Goal: Find contact information: Find contact information

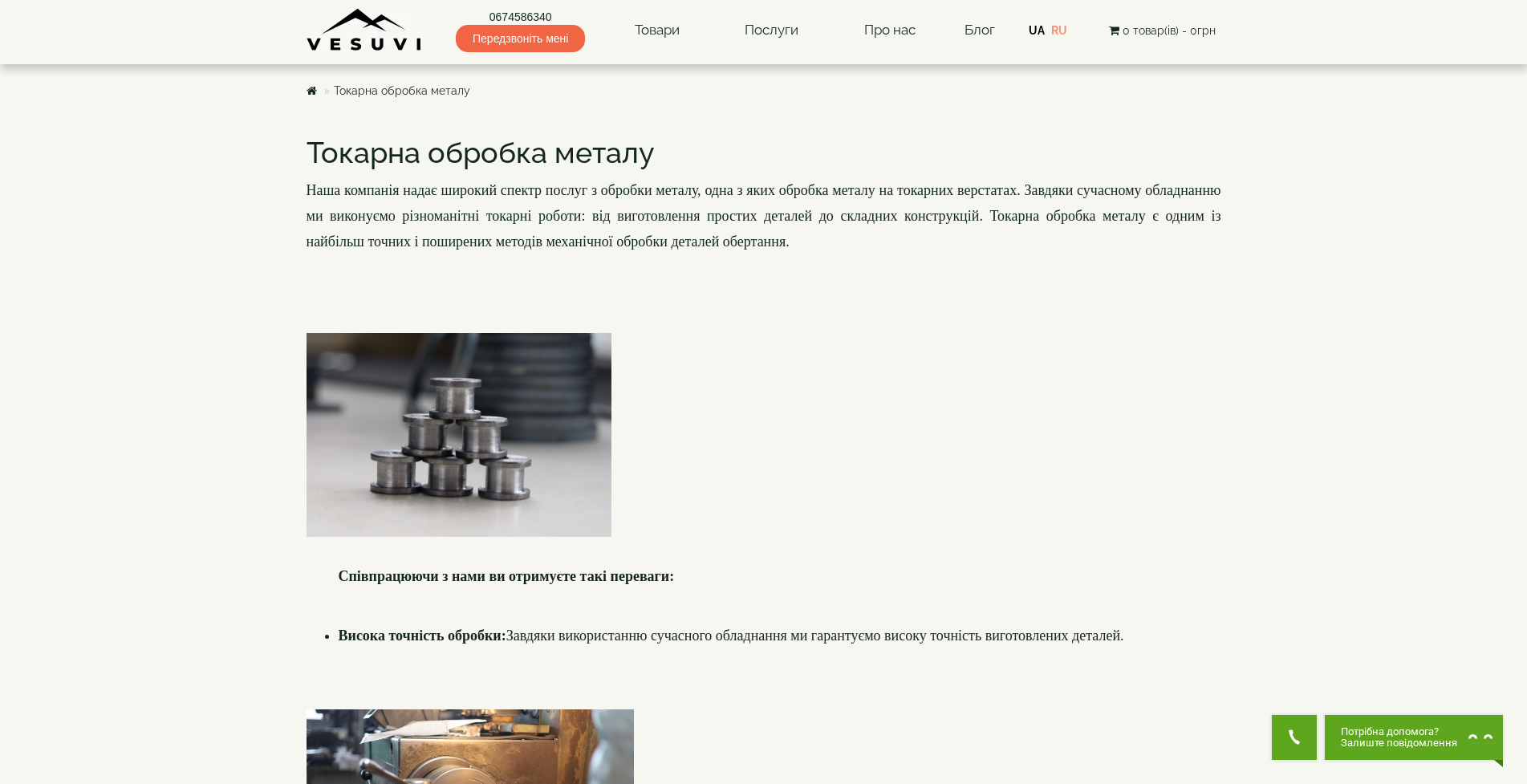
click at [701, 471] on div at bounding box center [764, 422] width 914 height 230
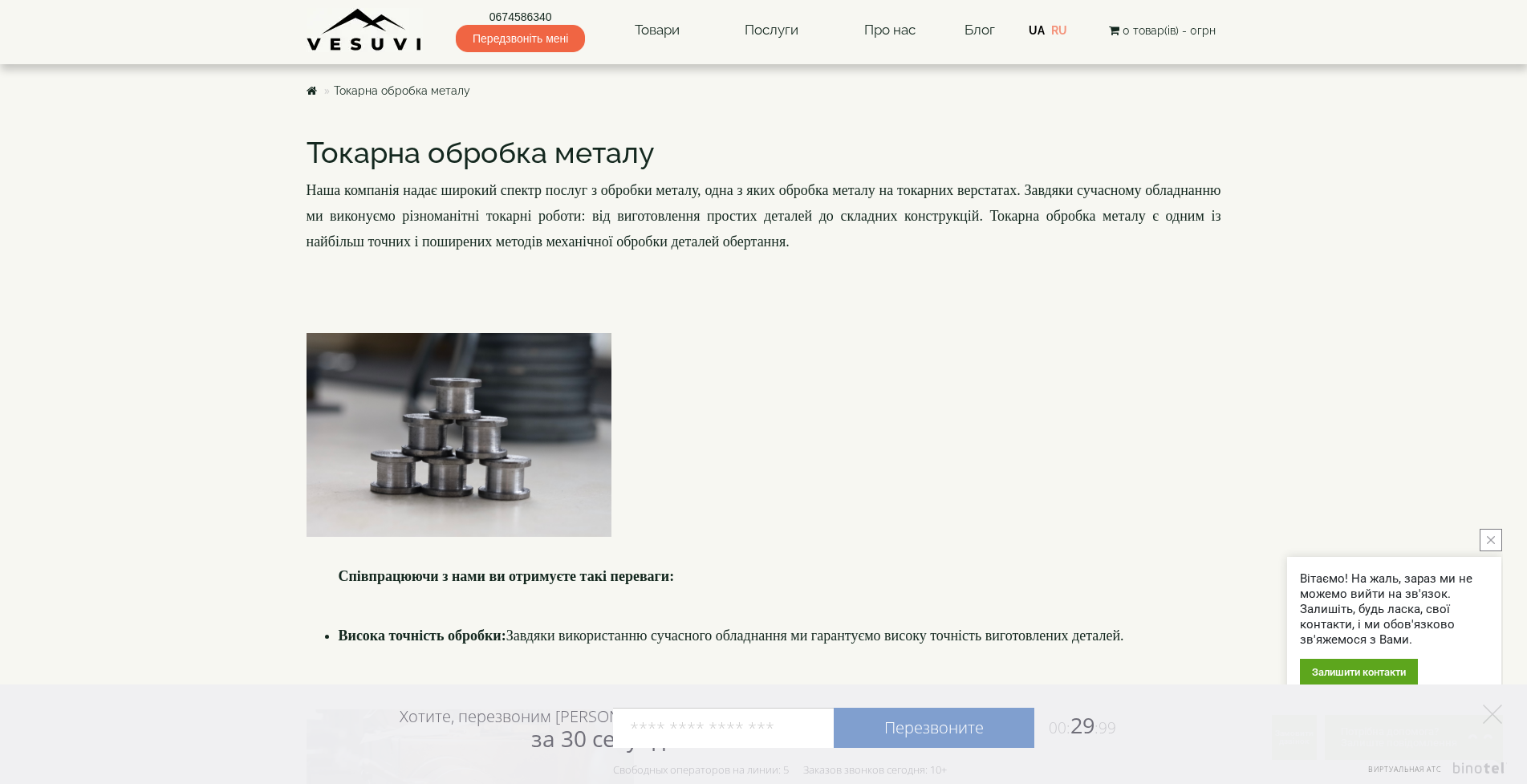
drag, startPoint x: 1099, startPoint y: 368, endPoint x: 810, endPoint y: 440, distance: 297.8
click at [1084, 373] on div at bounding box center [764, 422] width 914 height 230
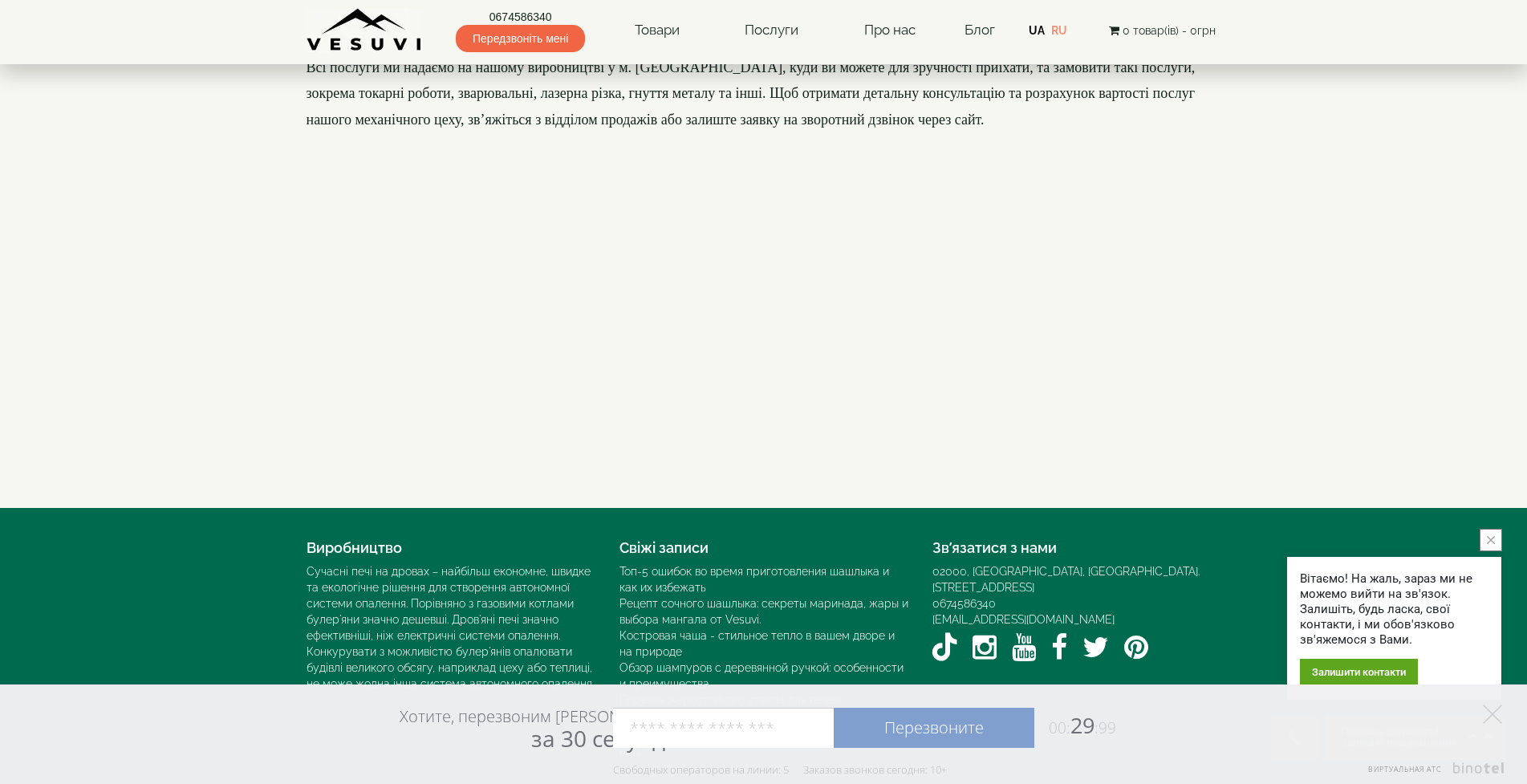
scroll to position [1962, 0]
click at [1493, 712] on icon at bounding box center [1493, 714] width 20 height 20
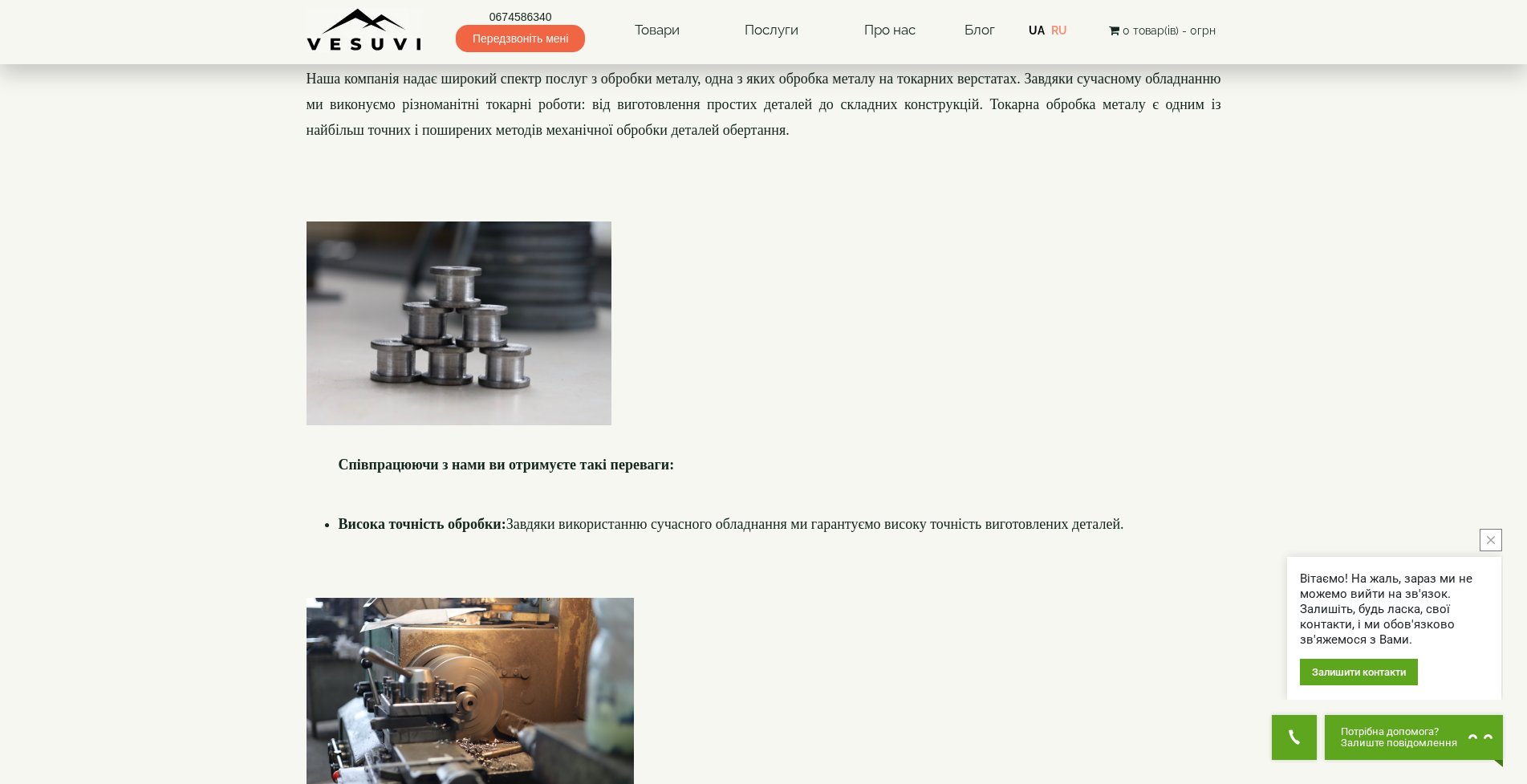
scroll to position [0, 0]
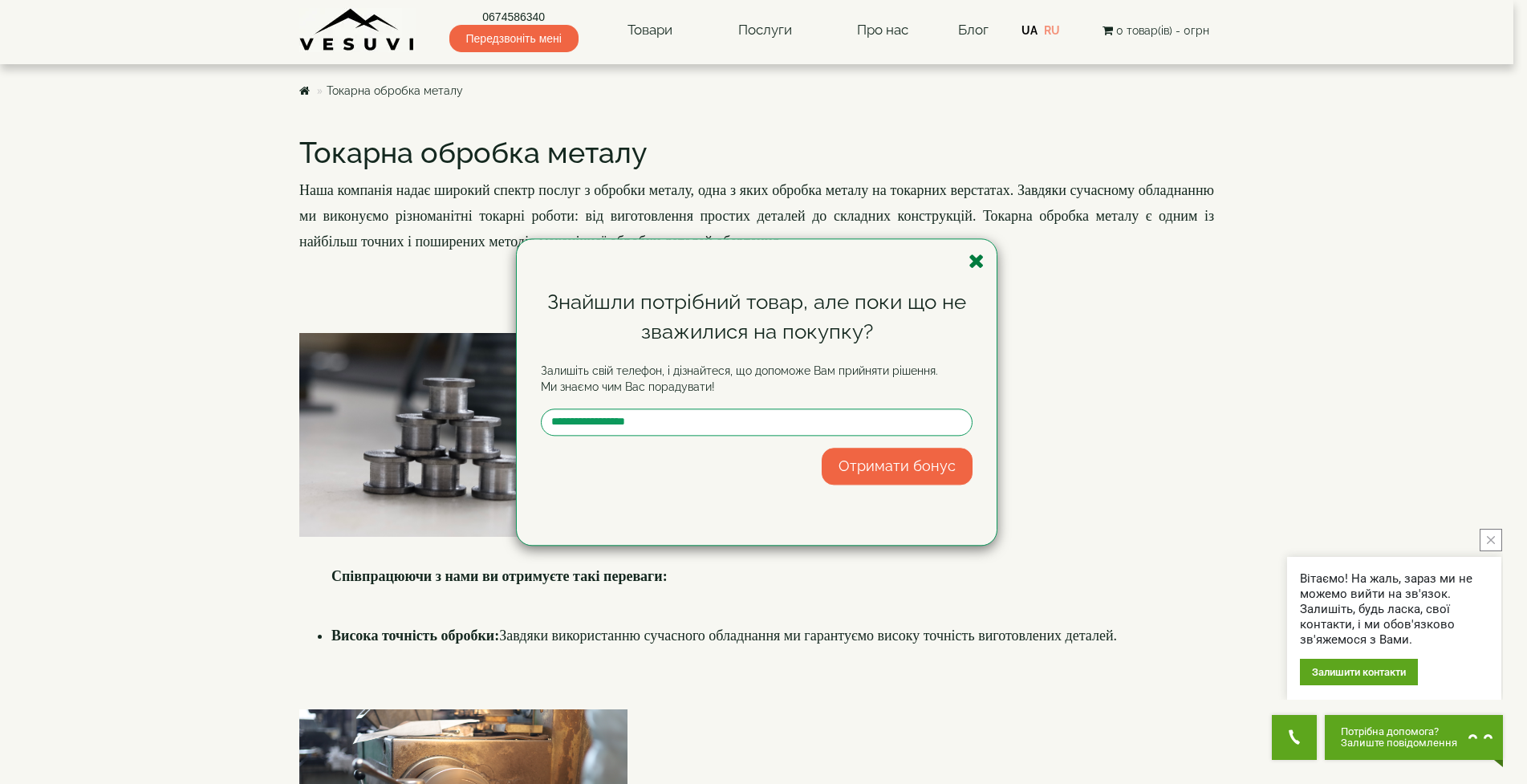
click at [976, 263] on icon "button" at bounding box center [976, 261] width 16 height 20
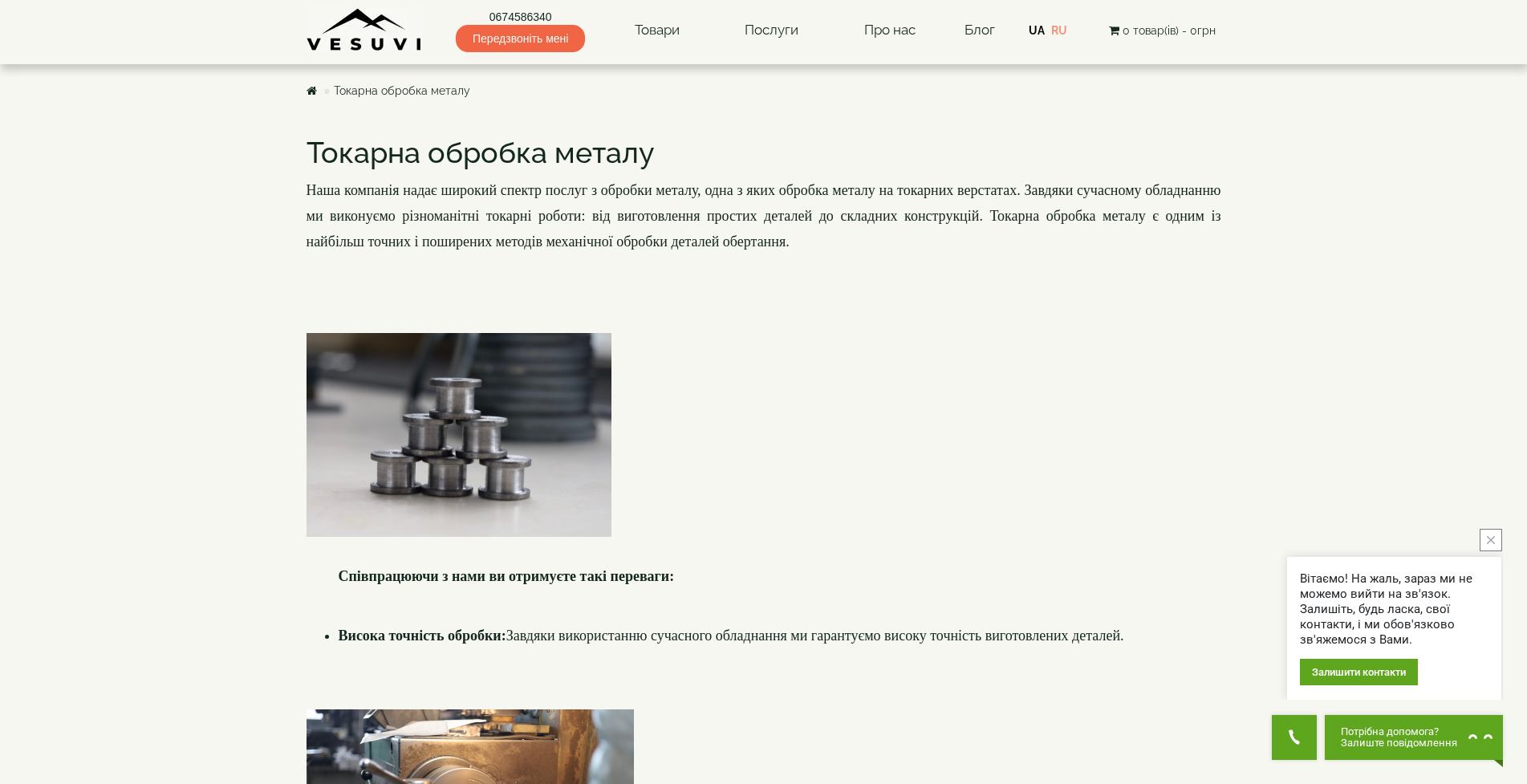
click at [805, 304] on h4 at bounding box center [764, 293] width 914 height 25
click at [516, 13] on link "0674586340" at bounding box center [520, 17] width 129 height 16
click at [970, 549] on h4 at bounding box center [764, 435] width 914 height 256
drag, startPoint x: 1490, startPoint y: 533, endPoint x: 1303, endPoint y: 488, distance: 192.3
click at [1488, 531] on button "close button" at bounding box center [1490, 539] width 23 height 23
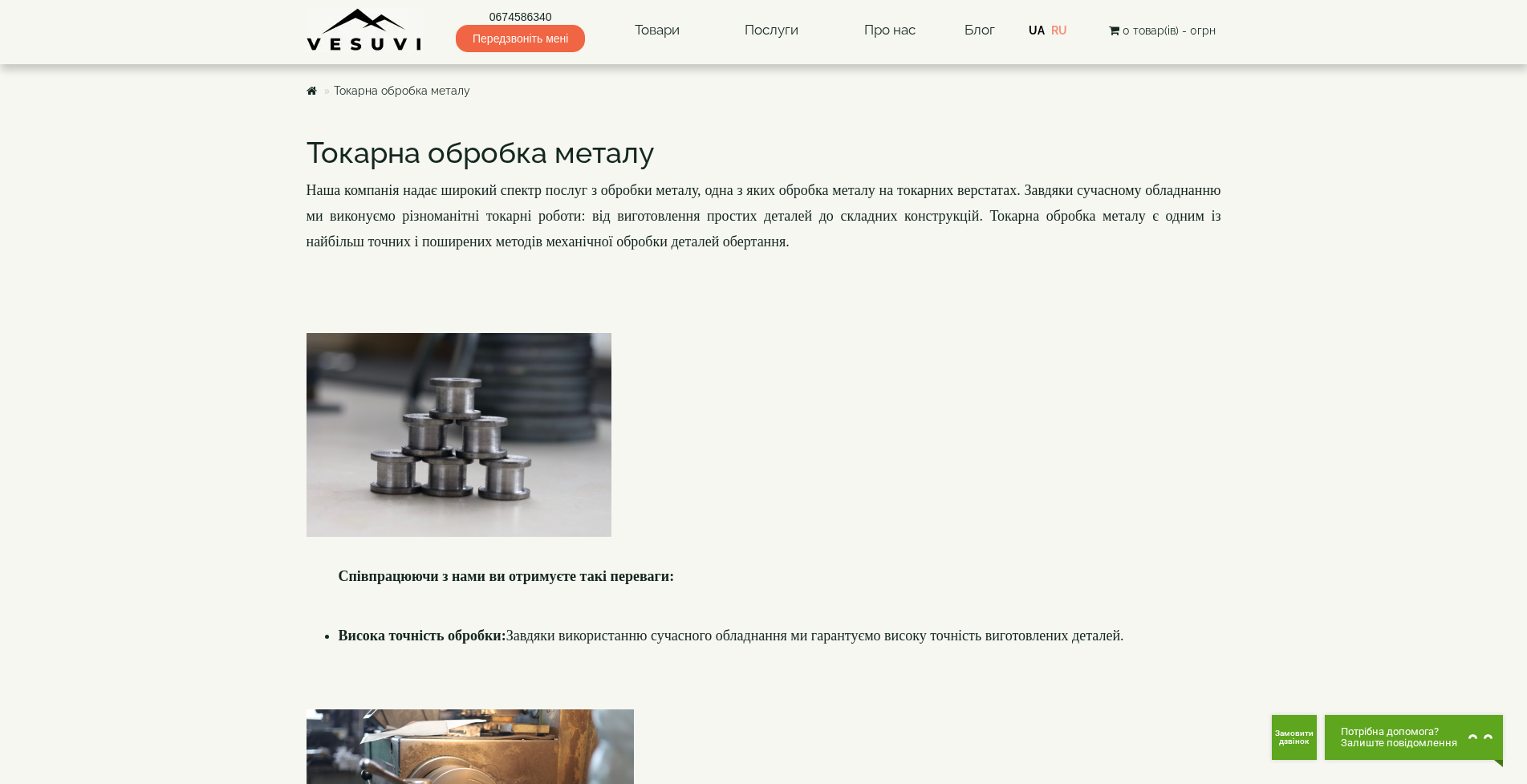
click at [1196, 499] on div at bounding box center [764, 422] width 914 height 230
click at [1198, 307] on h4 at bounding box center [764, 293] width 914 height 25
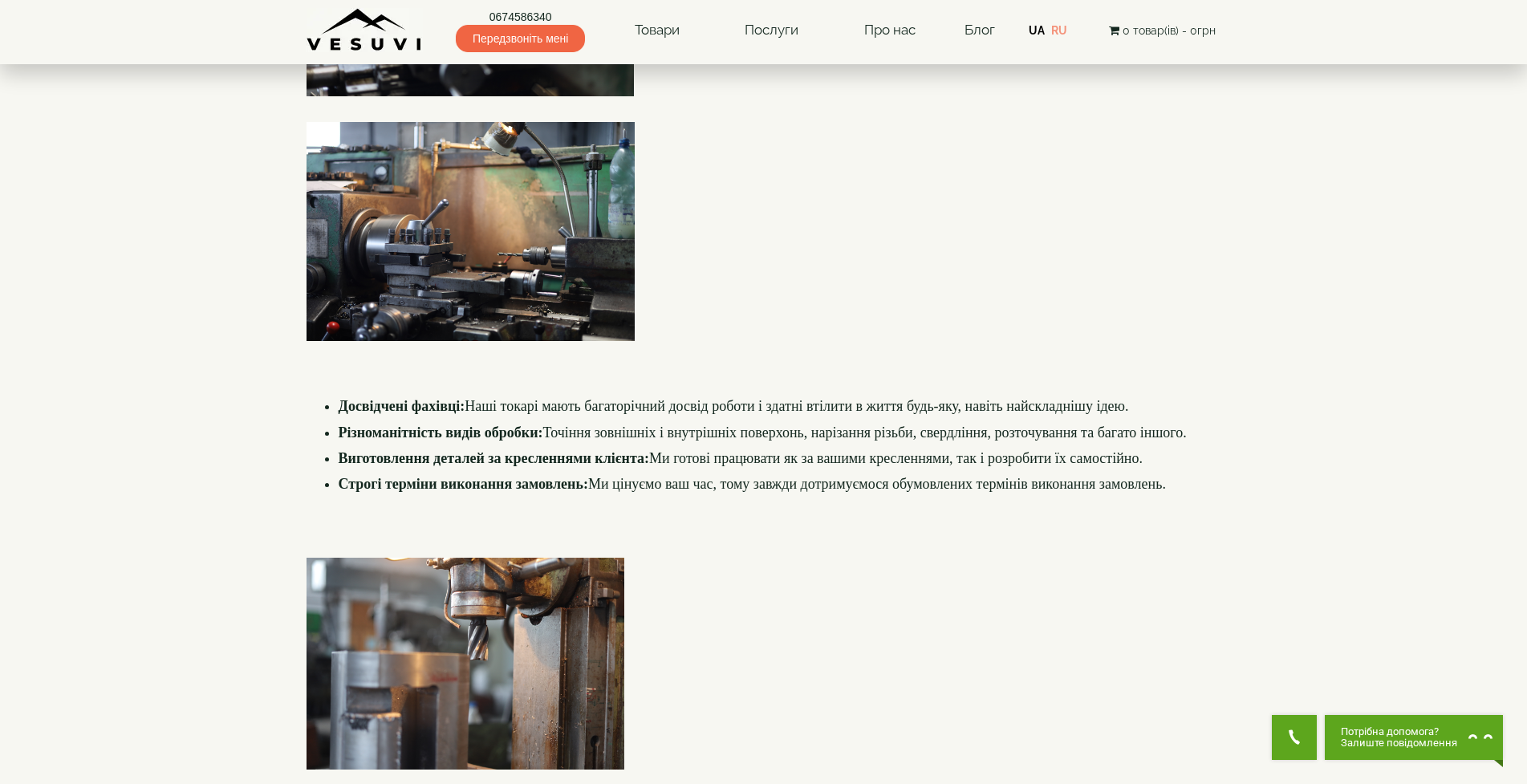
scroll to position [1043, 0]
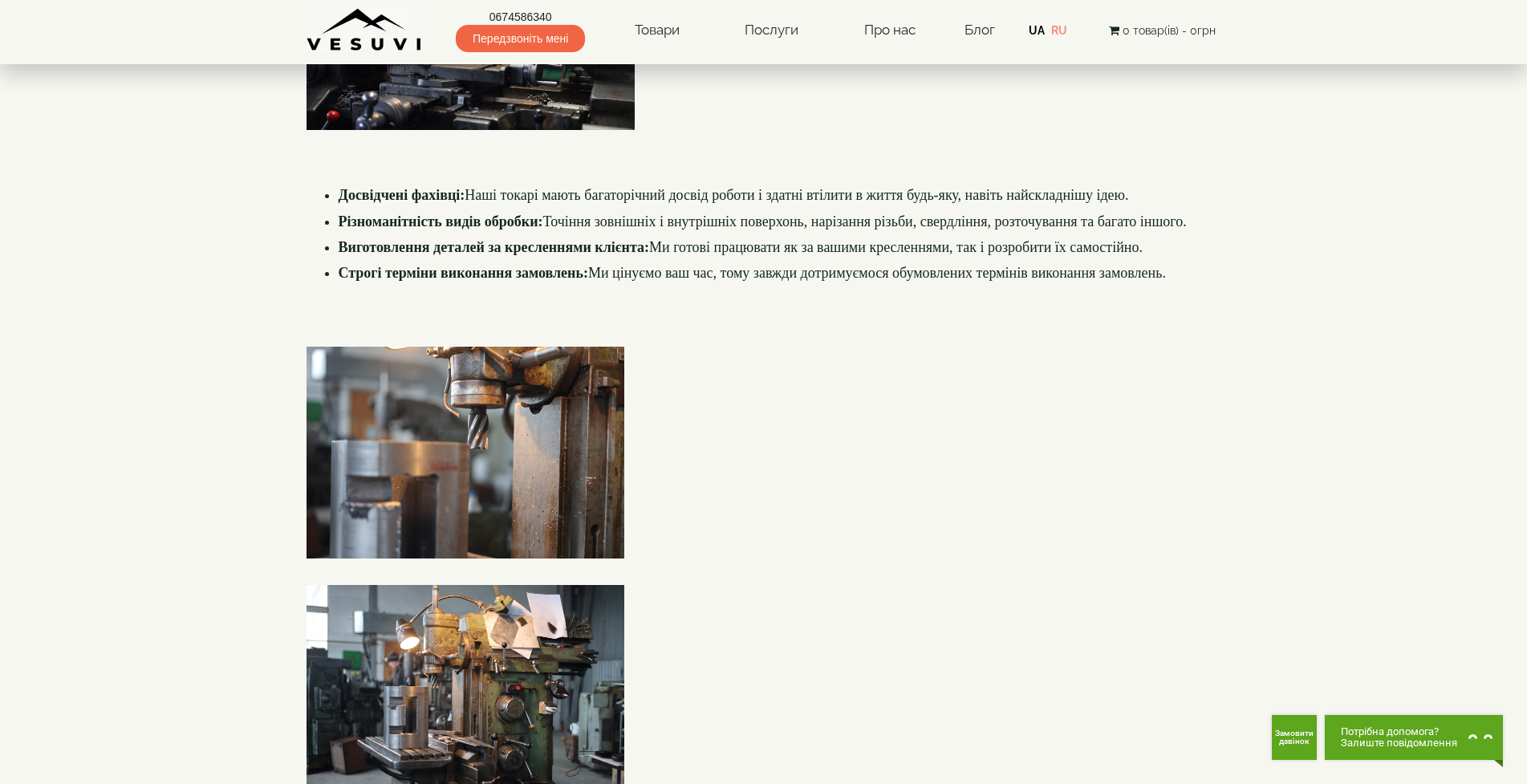
click at [1077, 260] on li "Виготовлення деталей за кресленнями клієнта: Ми готові працювати як за вашими к…" at bounding box center [779, 247] width 882 height 25
click at [1272, 399] on body "0674586340 Передзвоніть мені Товари Булер'яни VESUVI Мангали від заводу VESUVI …" at bounding box center [764, 280] width 1527 height 2647
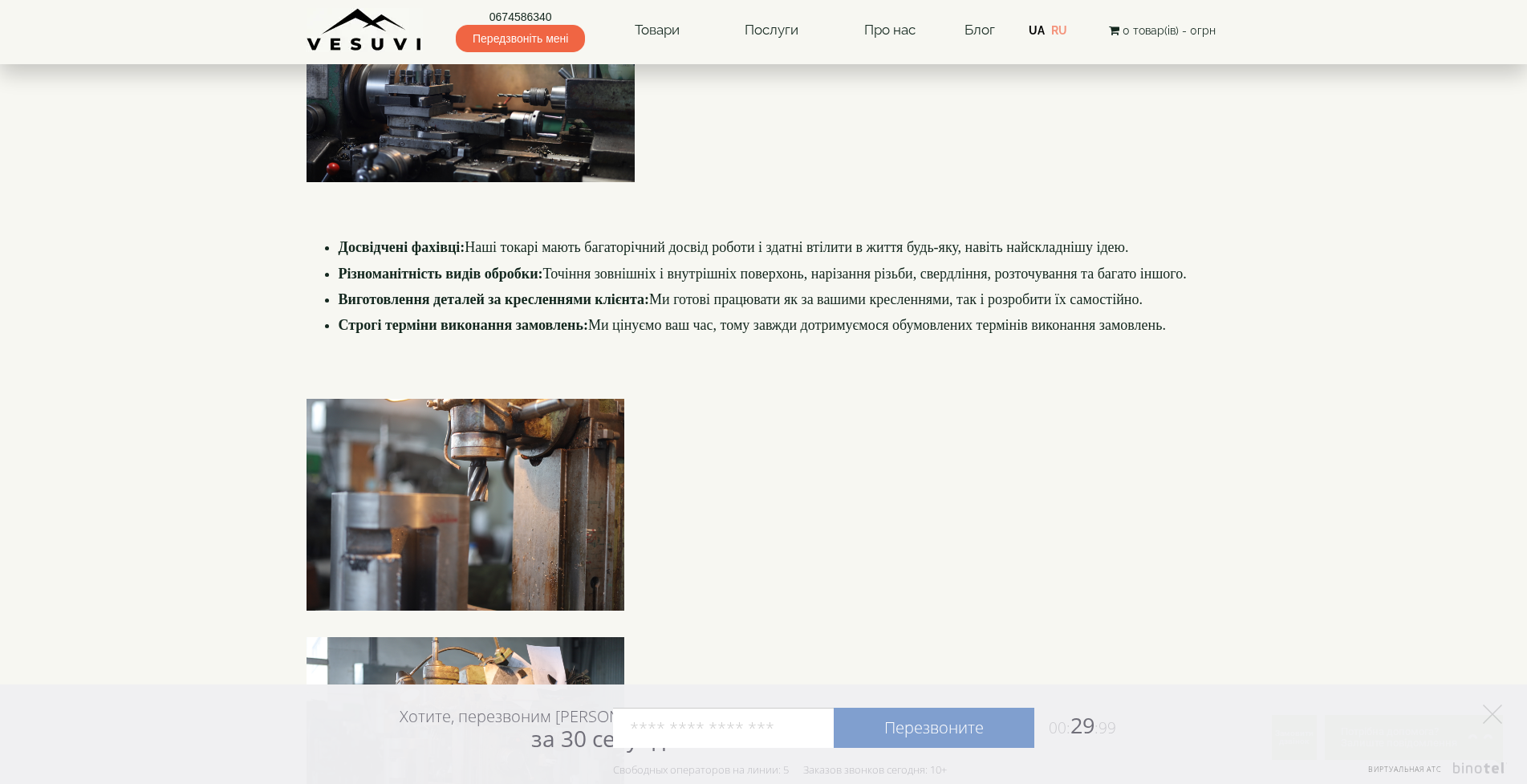
scroll to position [962, 0]
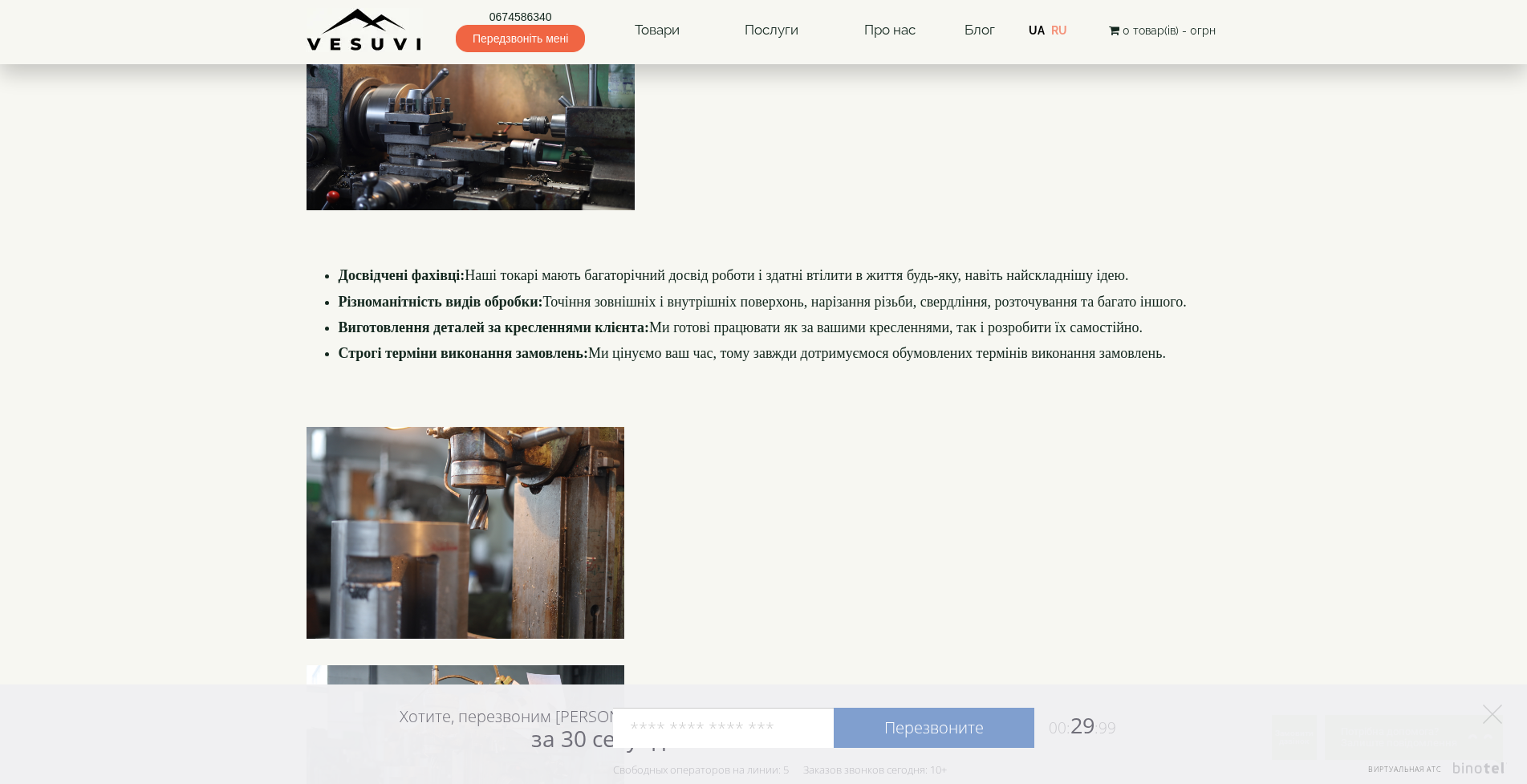
click at [1237, 398] on body "0674586340 Передзвоніть мені Товари Булер'яни VESUVI Мангали від заводу VESUVI …" at bounding box center [764, 361] width 1527 height 2647
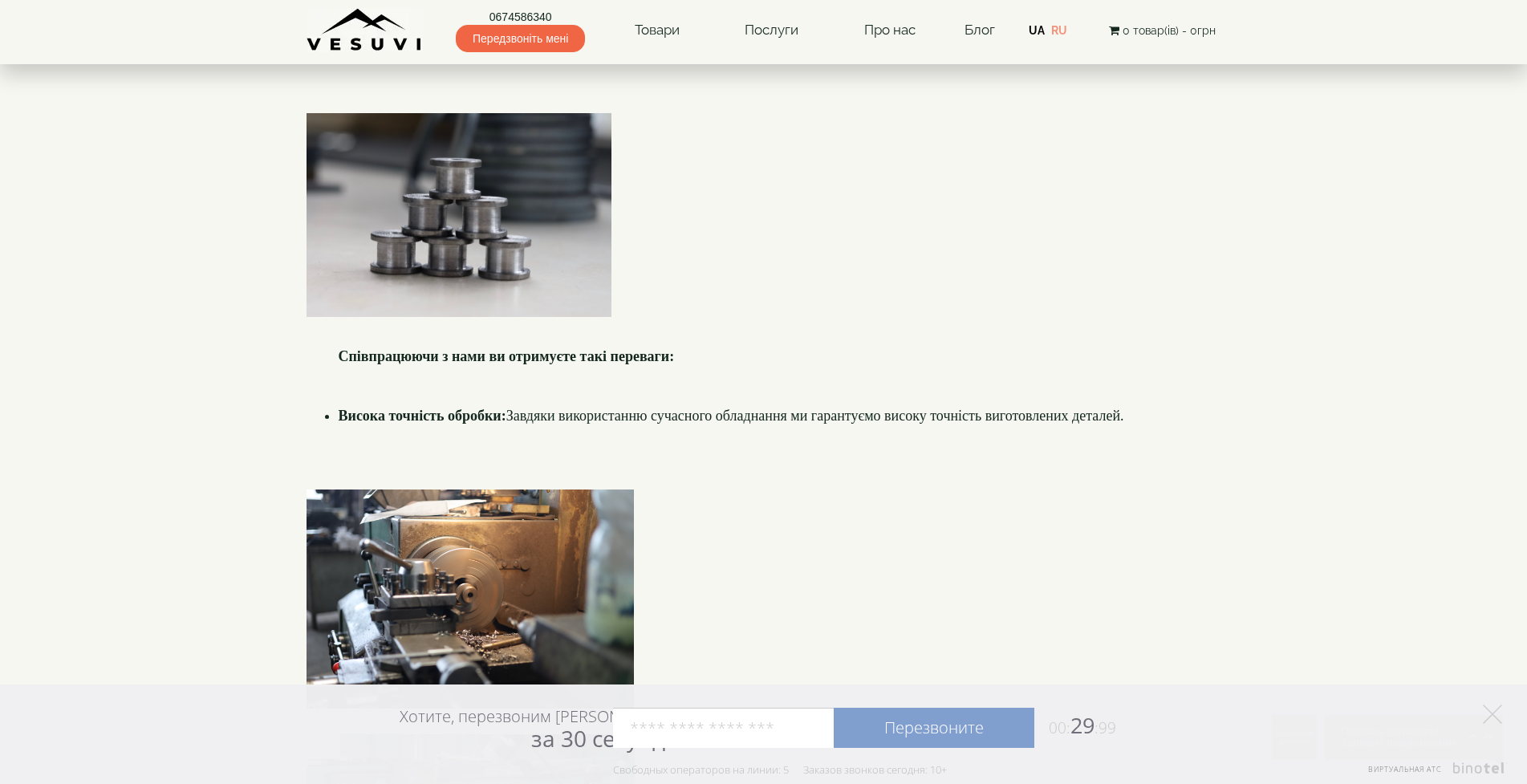
scroll to position [0, 0]
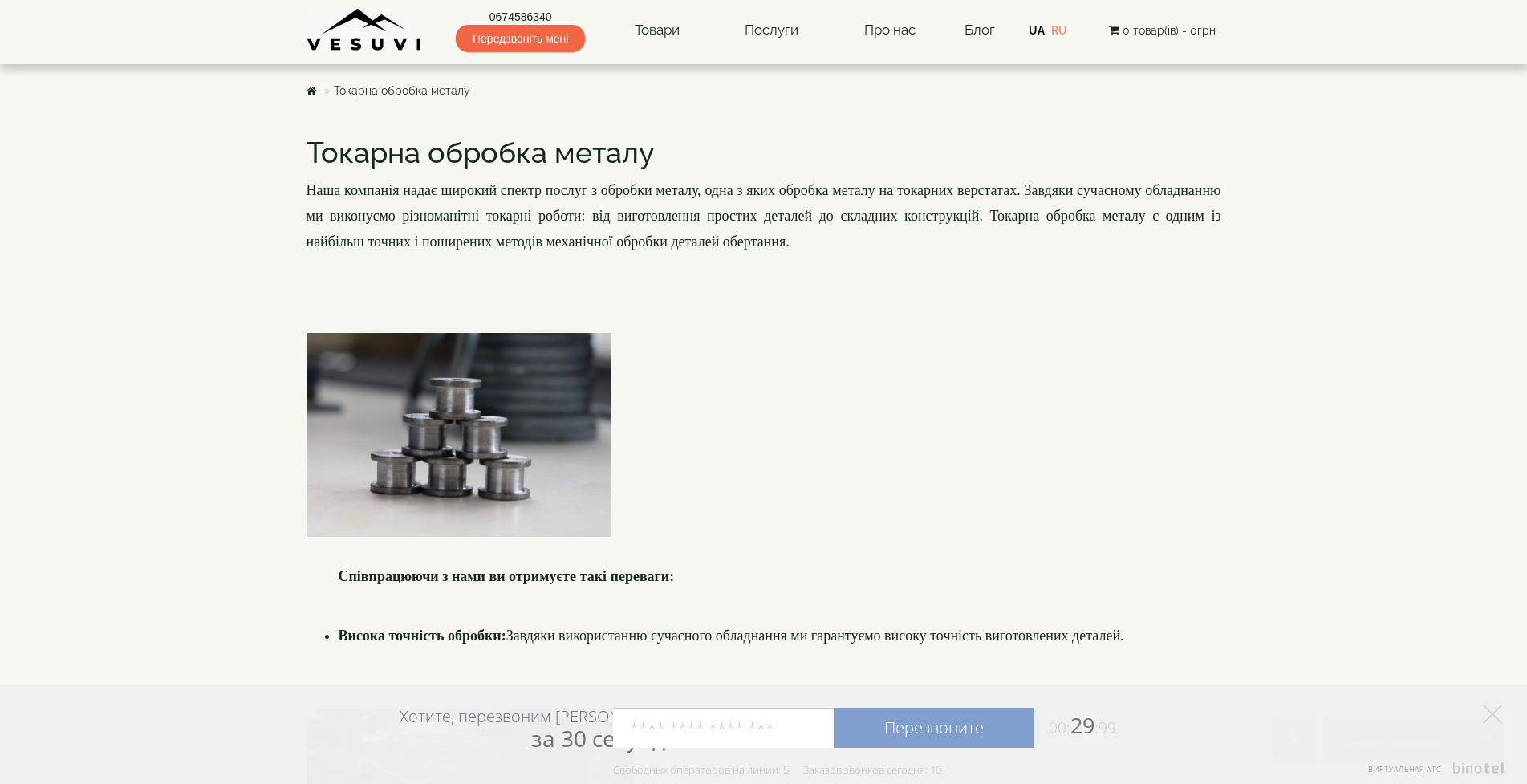
click at [898, 431] on div at bounding box center [764, 422] width 914 height 230
click at [798, 428] on div at bounding box center [764, 422] width 914 height 230
click at [776, 426] on div at bounding box center [764, 422] width 914 height 230
